Goal: Task Accomplishment & Management: Manage account settings

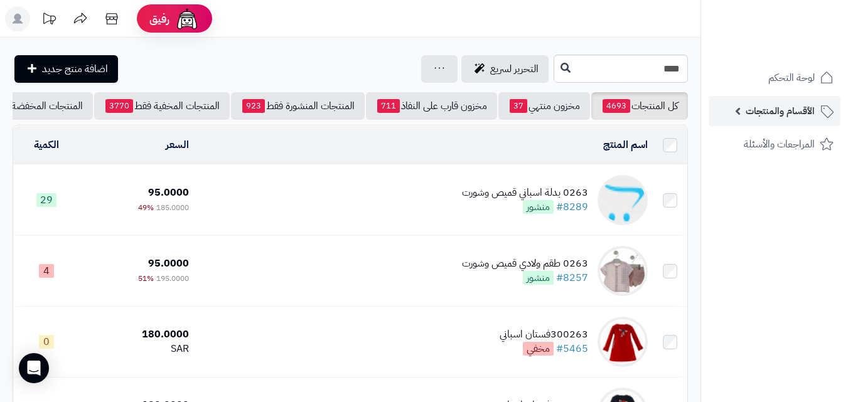
click at [736, 110] on link "الأقسام والمنتجات" at bounding box center [775, 111] width 132 height 30
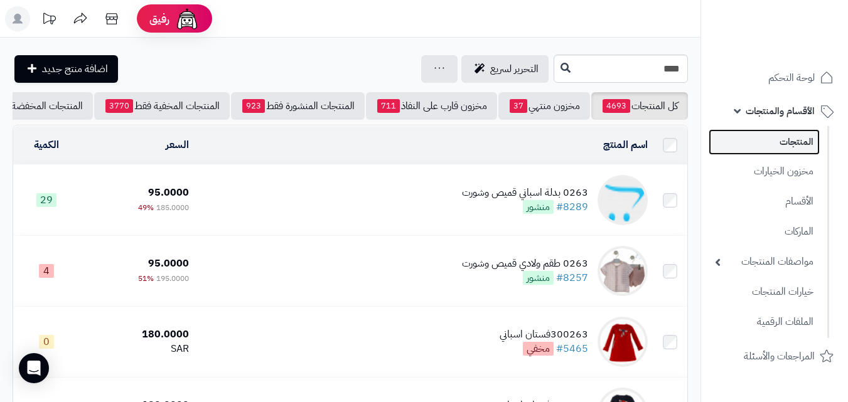
click at [794, 138] on link "المنتجات" at bounding box center [764, 142] width 111 height 26
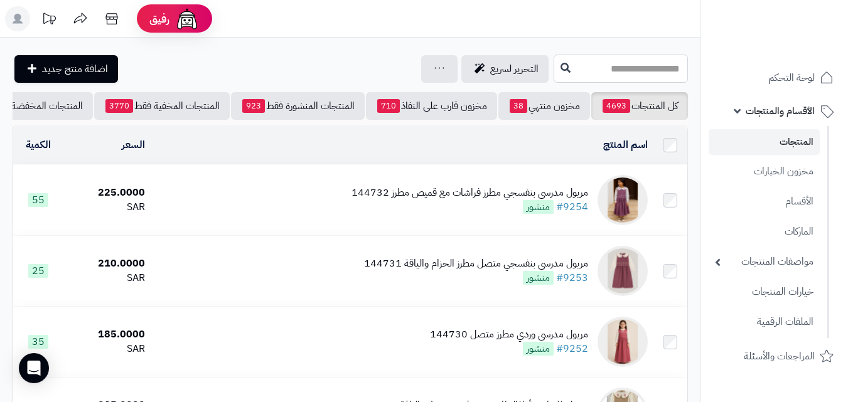
click at [629, 75] on input "text" at bounding box center [621, 69] width 134 height 28
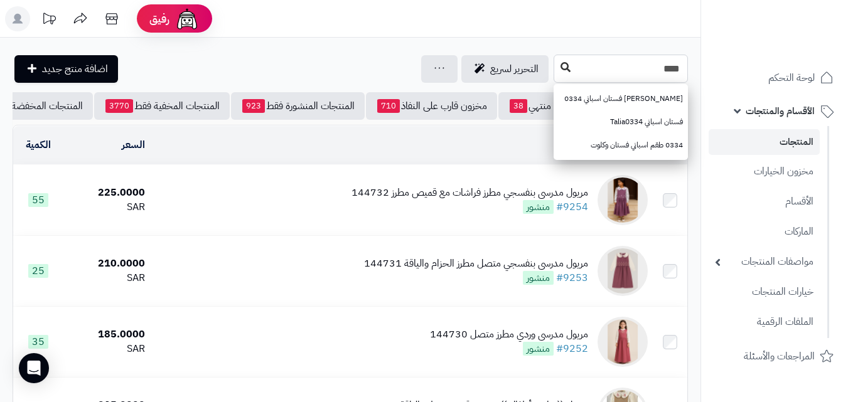
type input "****"
click at [561, 65] on icon at bounding box center [566, 67] width 10 height 10
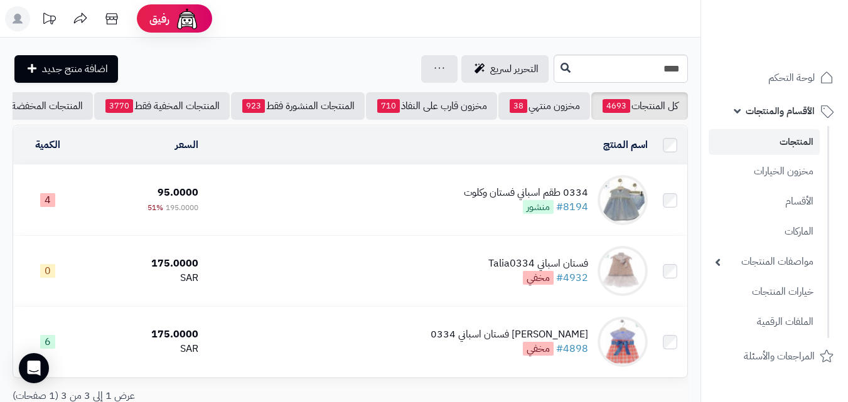
click at [271, 210] on td "0334 طقم اسباني فستان وكلوت #8194 منشور" at bounding box center [427, 200] width 449 height 70
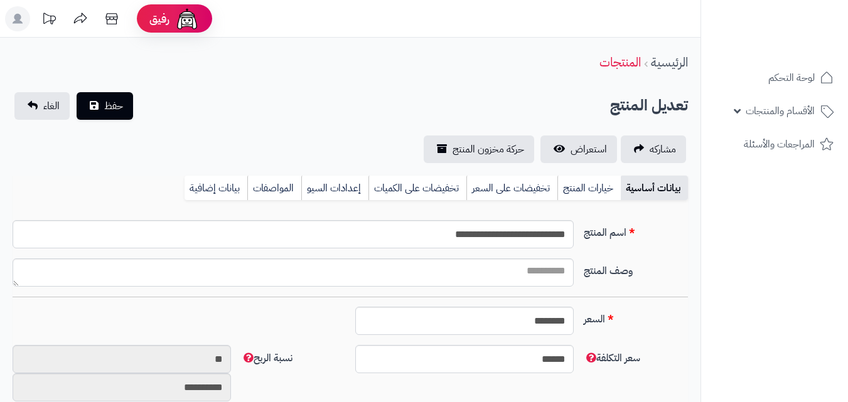
click at [586, 190] on link "خيارات المنتج" at bounding box center [588, 188] width 63 height 25
click at [582, 178] on link "خيارات المنتج" at bounding box center [588, 188] width 63 height 25
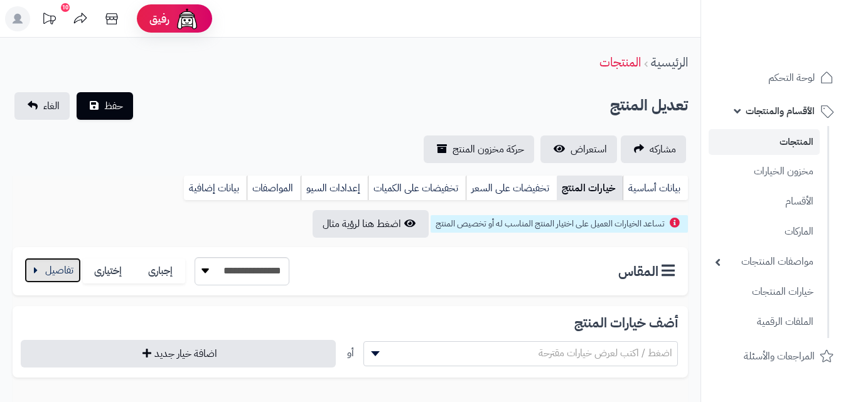
click at [50, 278] on button "button" at bounding box center [52, 270] width 56 height 25
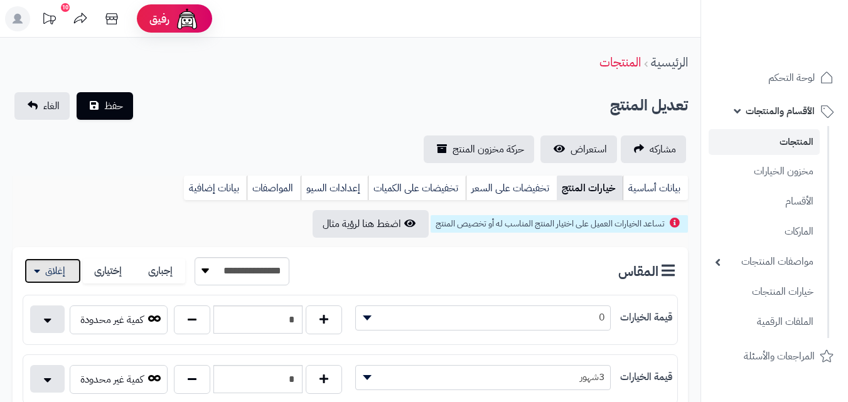
scroll to position [351, 0]
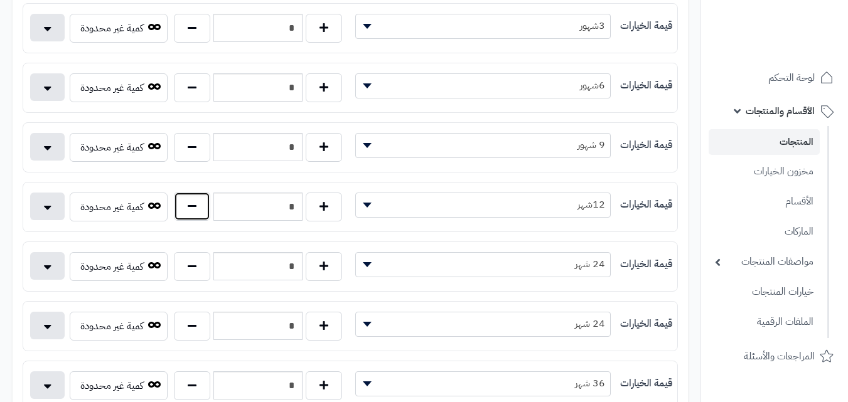
click at [190, 204] on button "button" at bounding box center [192, 206] width 36 height 29
type input "*"
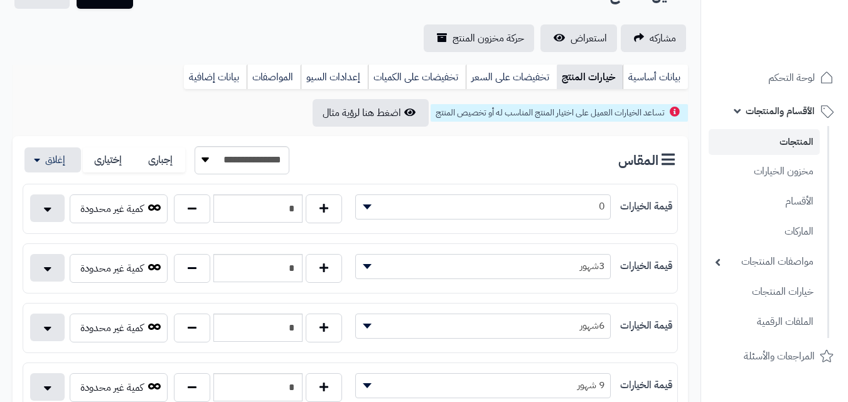
scroll to position [0, 0]
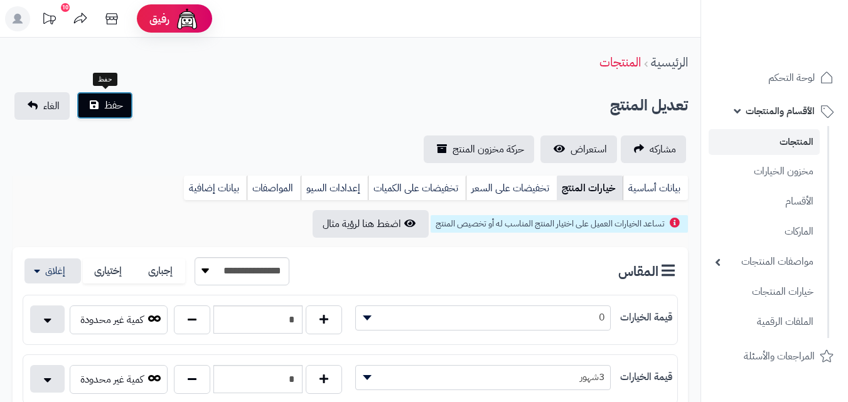
click at [127, 115] on button "حفظ" at bounding box center [105, 106] width 56 height 28
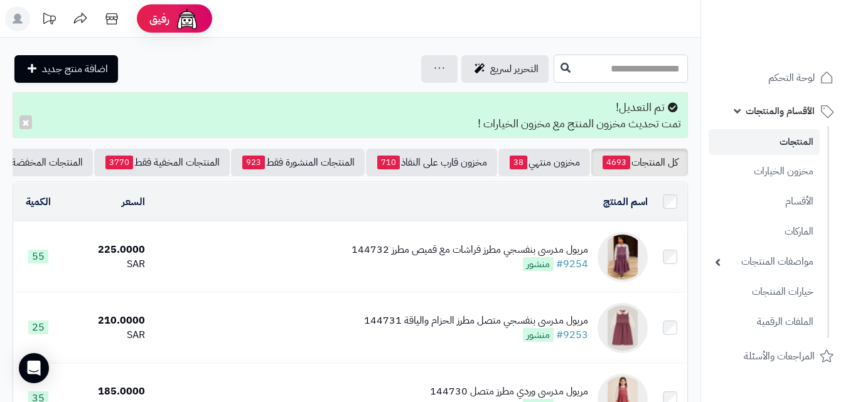
click at [584, 61] on input "text" at bounding box center [621, 69] width 134 height 28
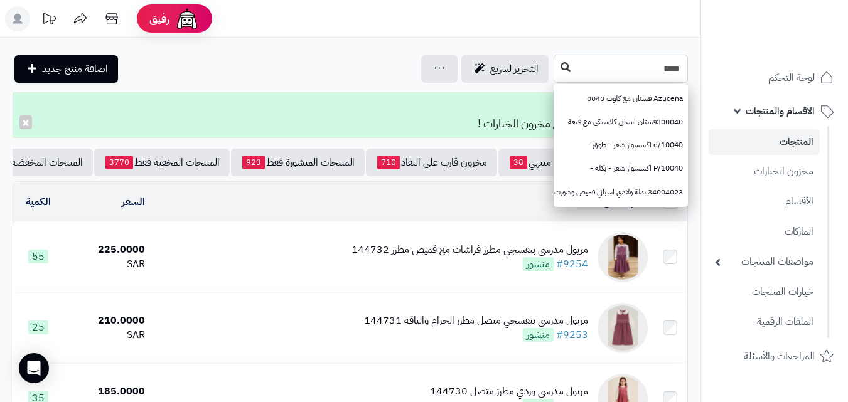
type input "****"
click at [561, 66] on icon at bounding box center [566, 67] width 10 height 10
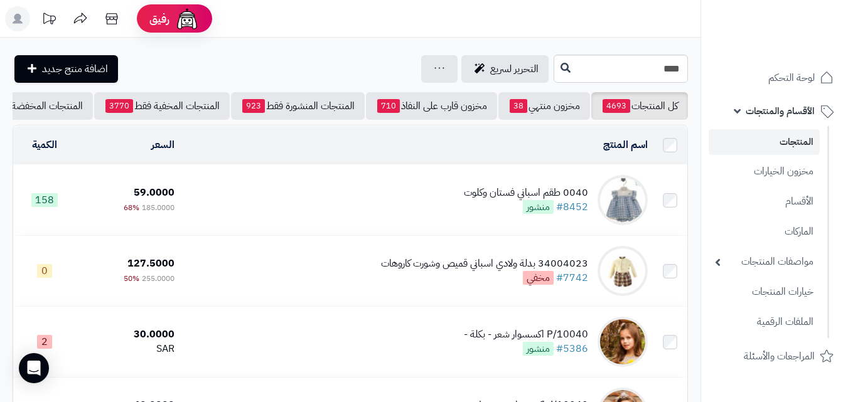
click at [324, 202] on td "0040 طقم اسباني فستان وكلوت #8452 منشور" at bounding box center [416, 200] width 473 height 70
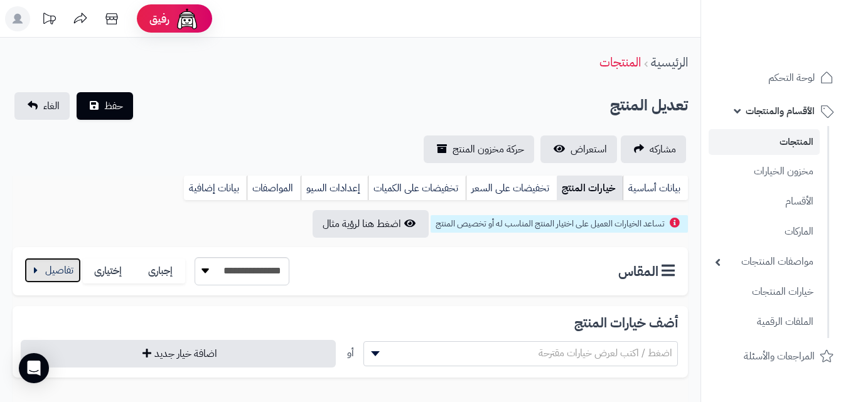
click at [65, 267] on button "button" at bounding box center [52, 270] width 56 height 25
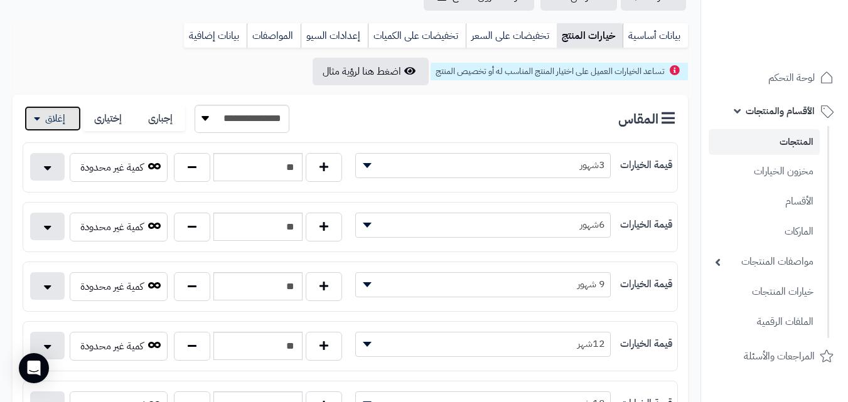
scroll to position [171, 0]
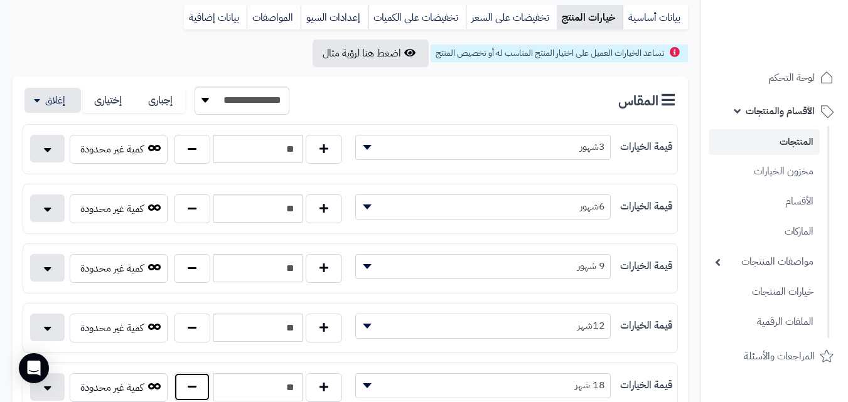
click at [203, 390] on button "button" at bounding box center [192, 387] width 36 height 29
type input "**"
click at [184, 330] on button "button" at bounding box center [192, 327] width 36 height 29
type input "**"
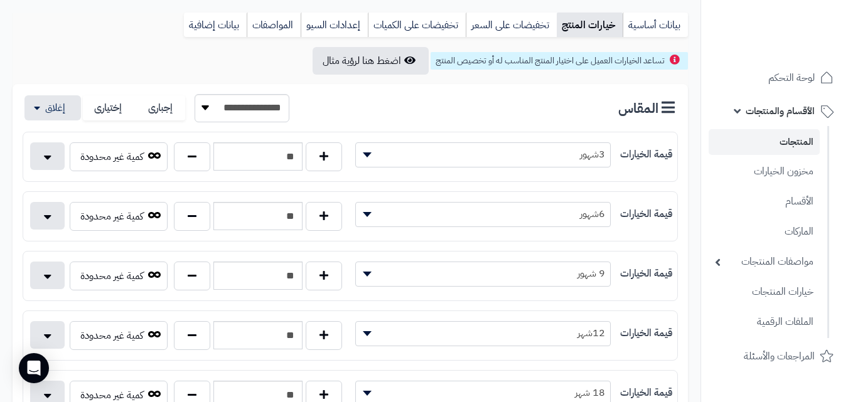
scroll to position [0, 0]
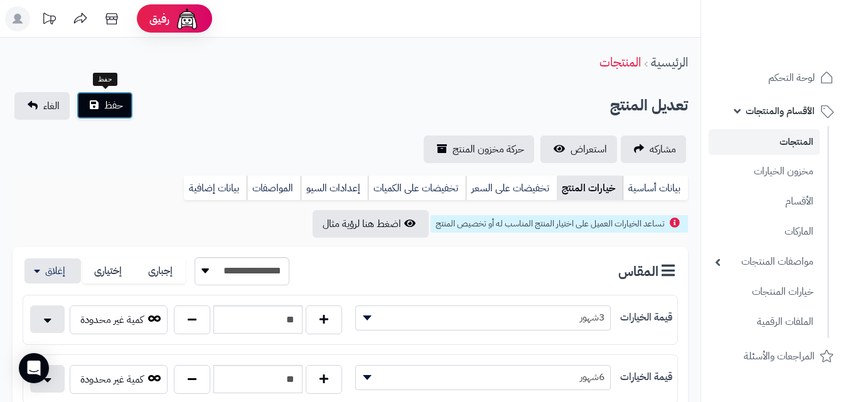
click at [110, 115] on button "حفظ" at bounding box center [105, 106] width 56 height 28
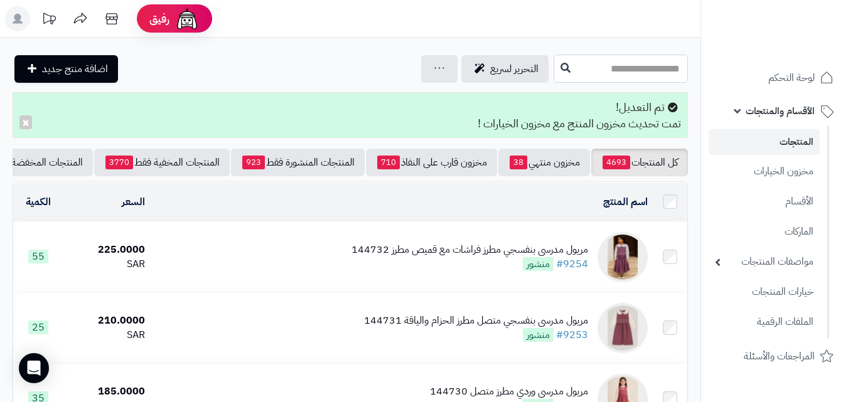
click at [629, 73] on input "text" at bounding box center [621, 69] width 134 height 28
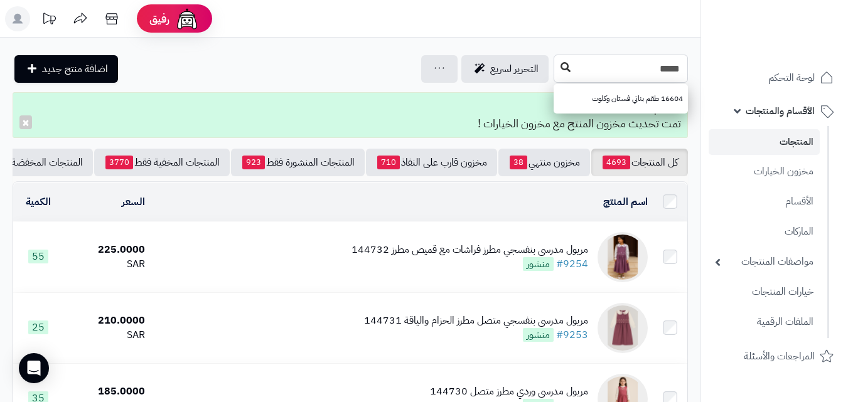
type input "*****"
click at [561, 66] on icon at bounding box center [566, 67] width 10 height 10
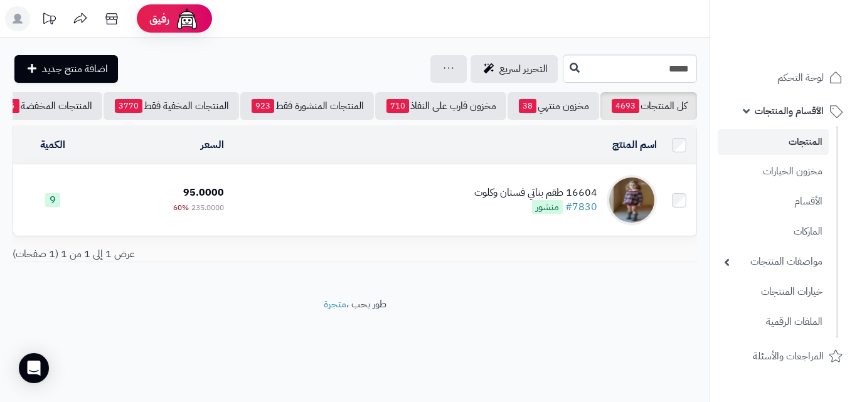
click at [265, 218] on td "16604 طقم بناتي فستان وكلوت #7830 منشور" at bounding box center [445, 200] width 433 height 70
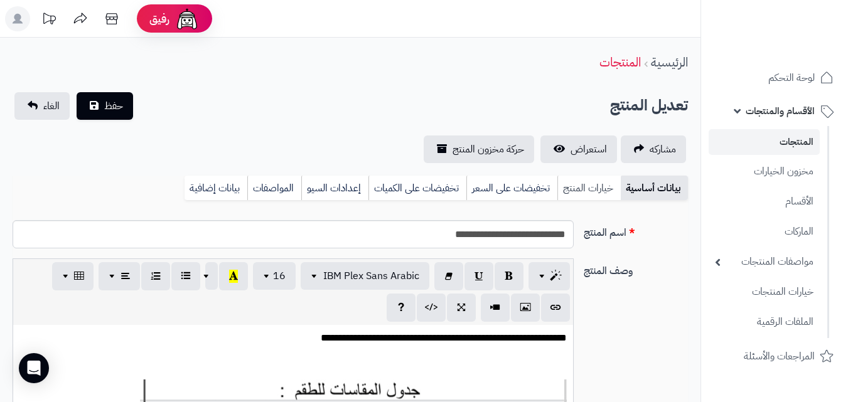
scroll to position [182, 0]
click at [599, 196] on link "خيارات المنتج" at bounding box center [588, 188] width 63 height 25
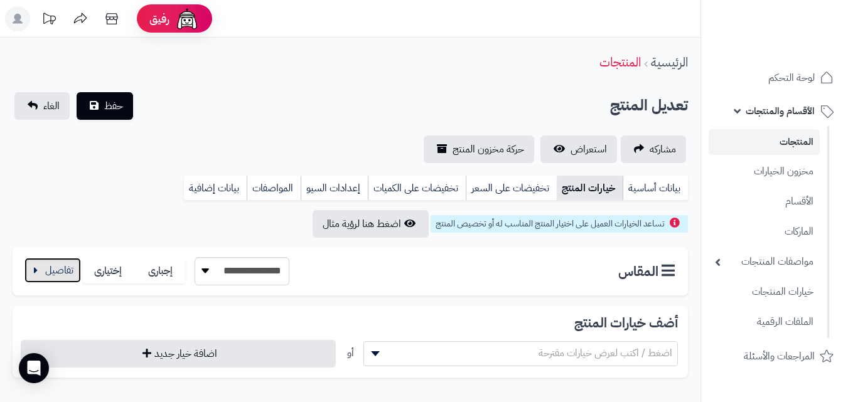
click at [46, 259] on button "button" at bounding box center [52, 270] width 56 height 25
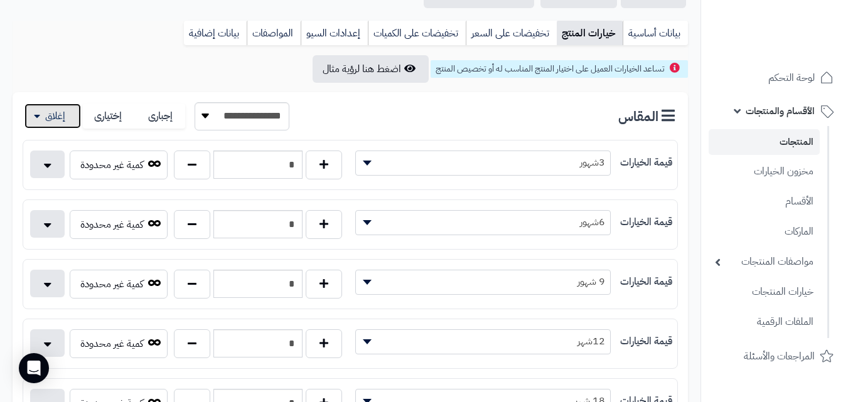
scroll to position [167, 0]
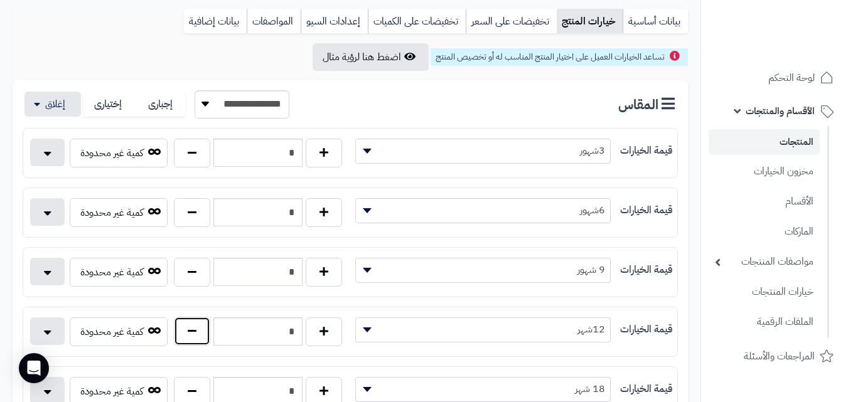
click at [194, 332] on button "button" at bounding box center [192, 331] width 36 height 29
type input "*"
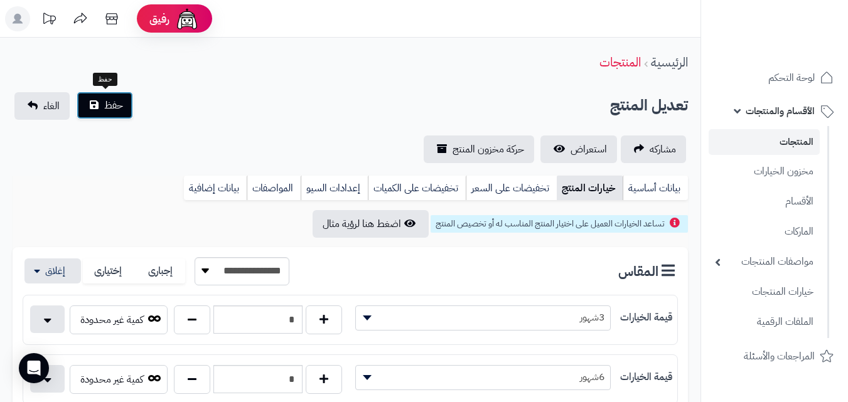
click at [127, 102] on button "حفظ" at bounding box center [105, 106] width 56 height 28
